Goal: Transaction & Acquisition: Purchase product/service

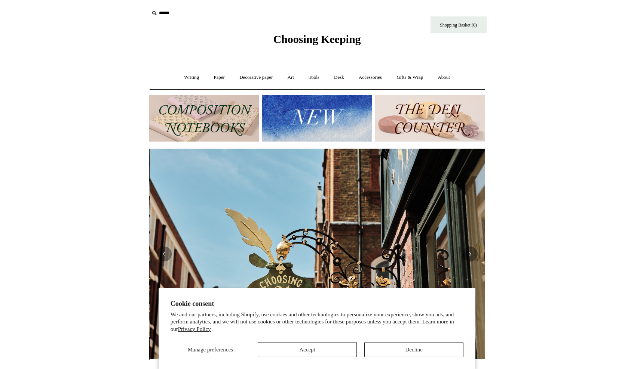
scroll to position [0, 336]
click at [314, 77] on link "Tools +" at bounding box center [314, 78] width 24 height 20
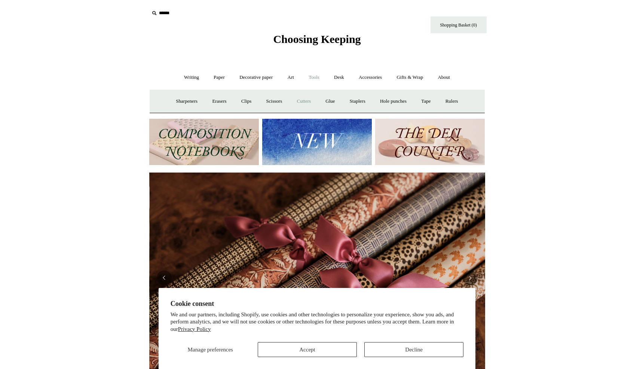
scroll to position [0, 671]
click at [372, 77] on link "Accessories +" at bounding box center [370, 78] width 37 height 20
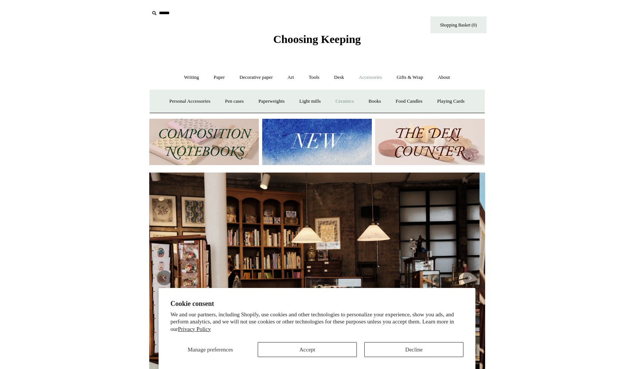
scroll to position [0, 0]
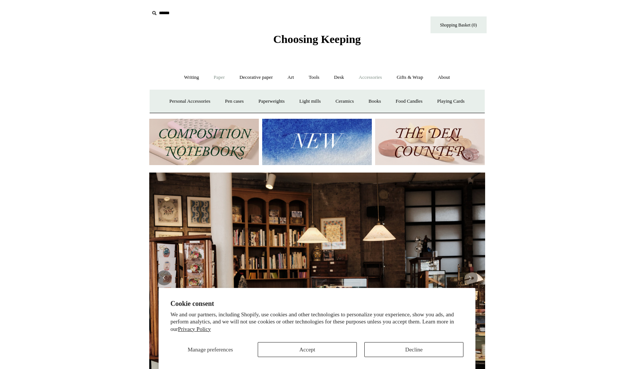
click at [219, 77] on link "Paper +" at bounding box center [219, 78] width 25 height 20
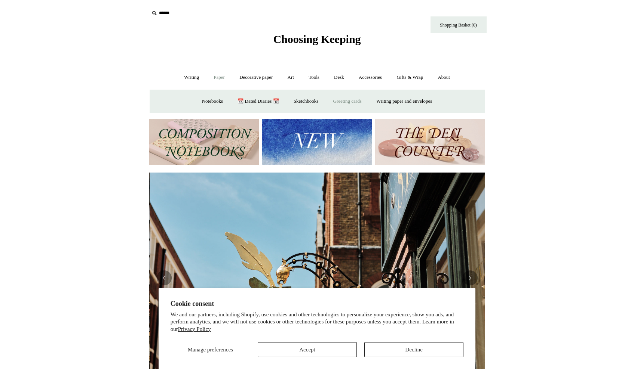
scroll to position [0, 336]
click at [289, 77] on link "Art +" at bounding box center [291, 78] width 20 height 20
click at [411, 100] on link "Wax & seals" at bounding box center [395, 102] width 38 height 20
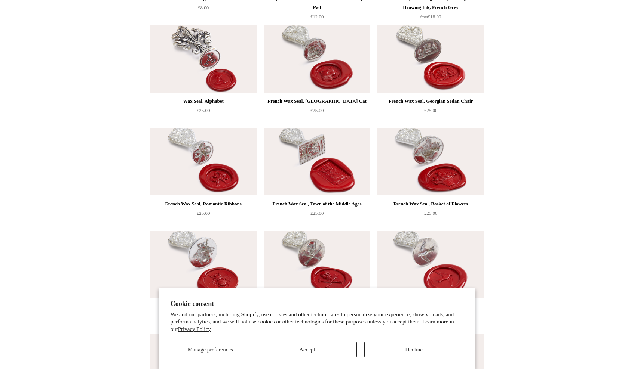
scroll to position [178, 0]
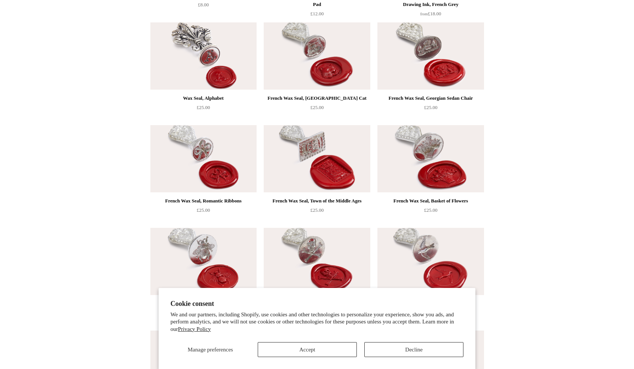
click at [400, 350] on button "Decline" at bounding box center [413, 349] width 99 height 15
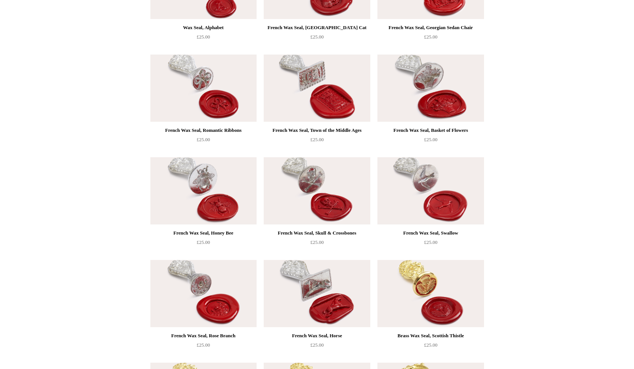
scroll to position [239, 0]
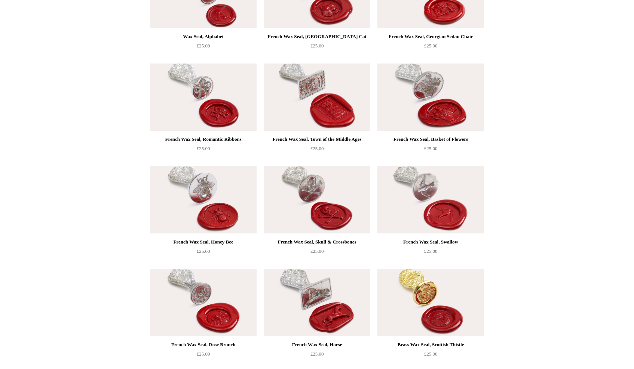
click at [326, 200] on img at bounding box center [317, 199] width 106 height 67
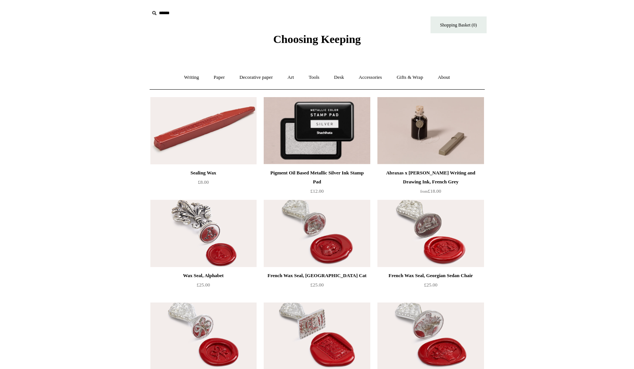
scroll to position [0, 0]
click at [445, 79] on link "About +" at bounding box center [444, 78] width 26 height 20
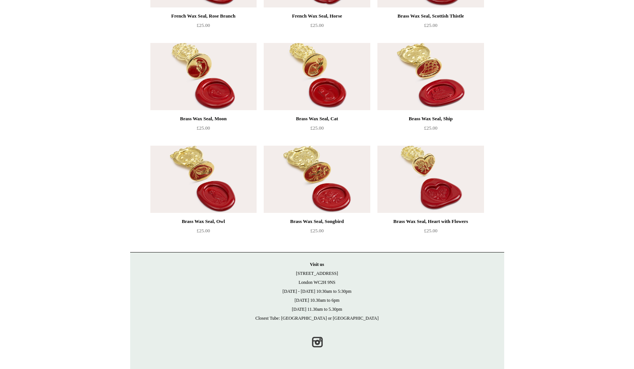
scroll to position [591, 0]
drag, startPoint x: 336, startPoint y: 274, endPoint x: 301, endPoint y: 274, distance: 35.1
click at [301, 274] on p "Visit us 21 Tower Street London WC2H 9NS Monday - Friday 10:30am to 5:30pm Satu…" at bounding box center [317, 292] width 359 height 63
copy p "[STREET_ADDRESS]"
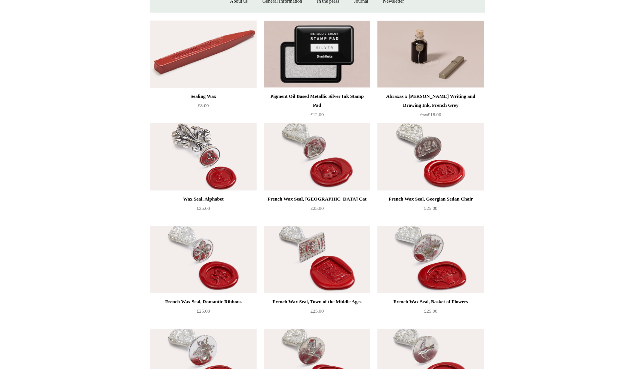
scroll to position [94, 0]
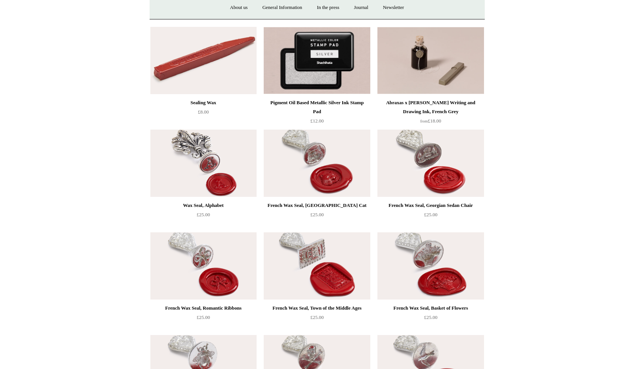
click at [331, 185] on img at bounding box center [317, 163] width 106 height 67
click at [197, 71] on img at bounding box center [203, 60] width 106 height 67
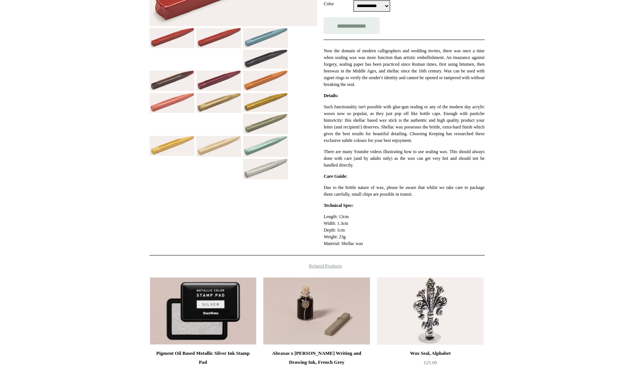
scroll to position [277, 0]
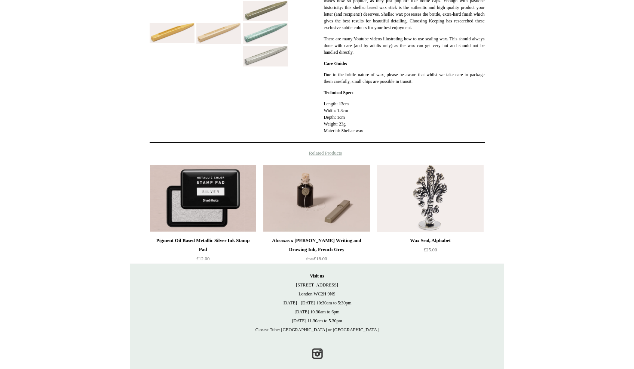
click at [426, 195] on img at bounding box center [430, 198] width 106 height 67
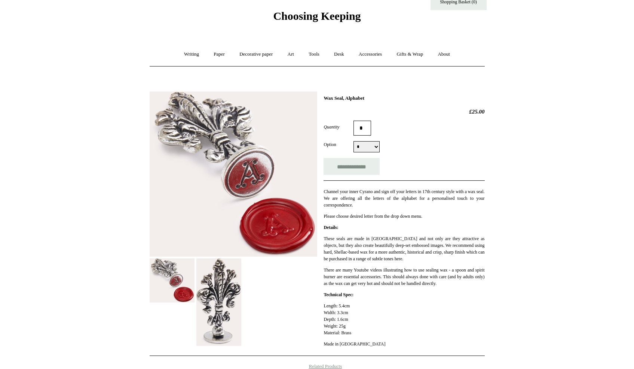
scroll to position [24, 0]
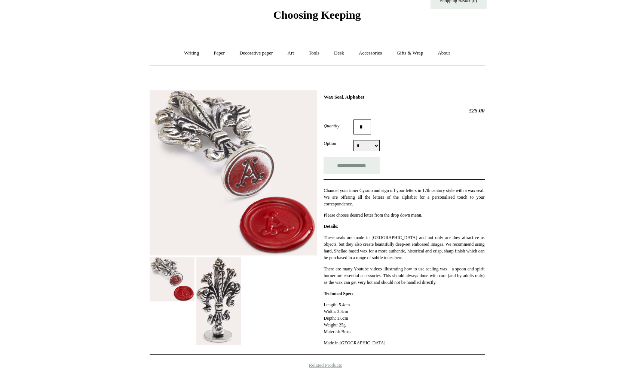
select select "*"
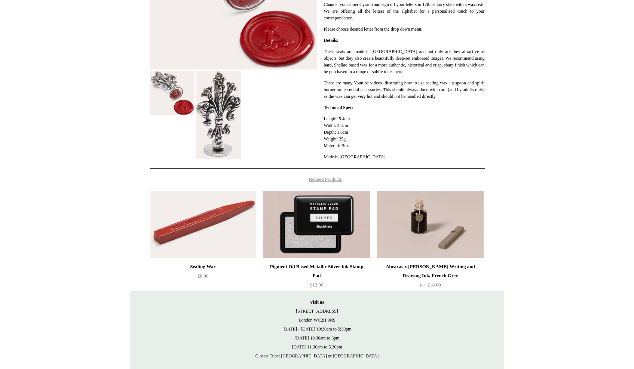
scroll to position [217, 0]
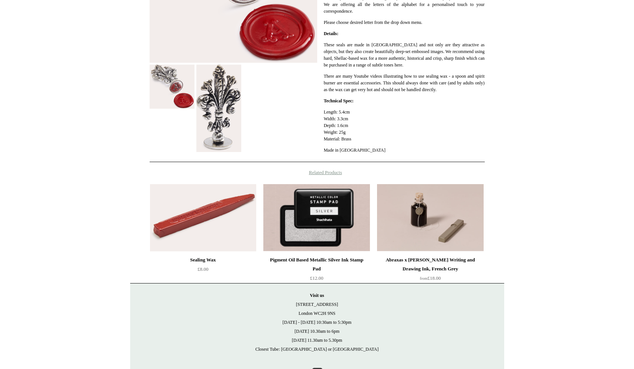
click at [105, 167] on html "Menu Choosing Keeping * Shipping Information Shopping Basket (0) * ⤺ + +" at bounding box center [317, 92] width 634 height 618
